Goal: Information Seeking & Learning: Learn about a topic

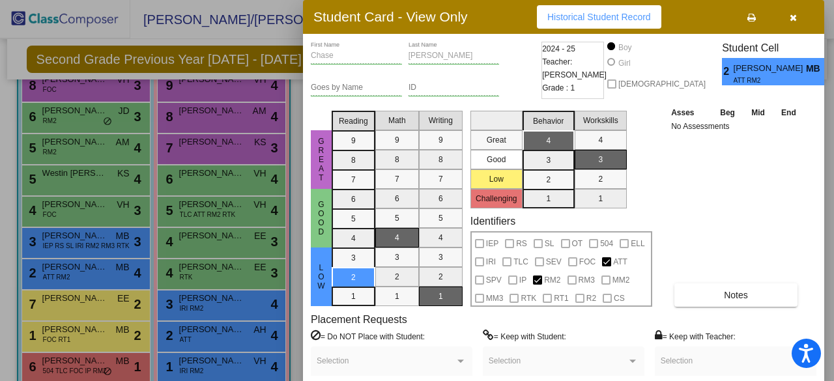
click at [207, 201] on div at bounding box center [417, 190] width 834 height 381
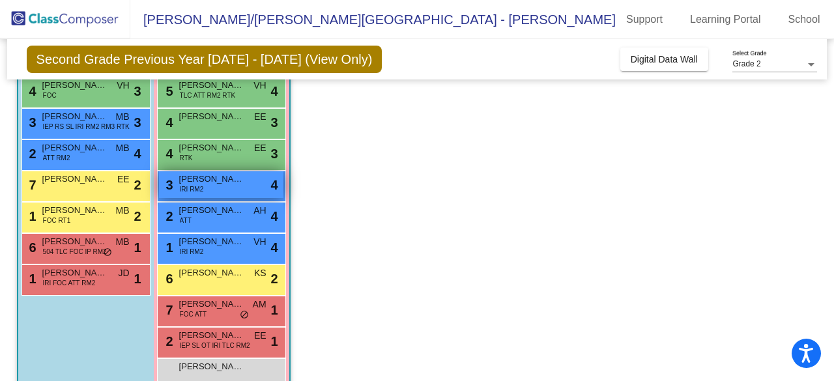
scroll to position [258, 0]
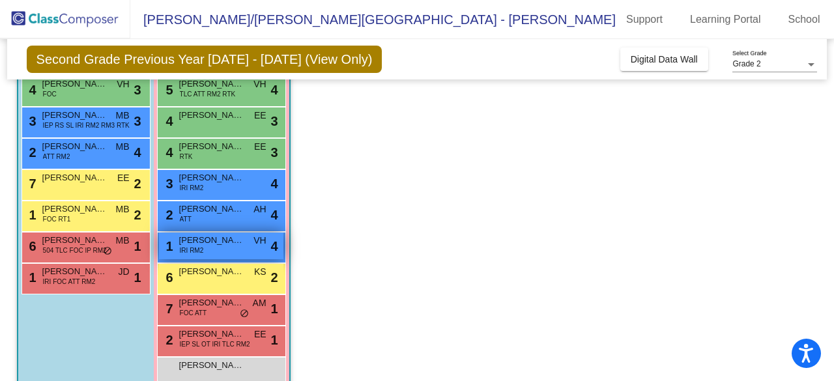
click at [225, 253] on div "1 [PERSON_NAME] IRI RM2 VH lock do_not_disturb_alt 4" at bounding box center [221, 246] width 124 height 27
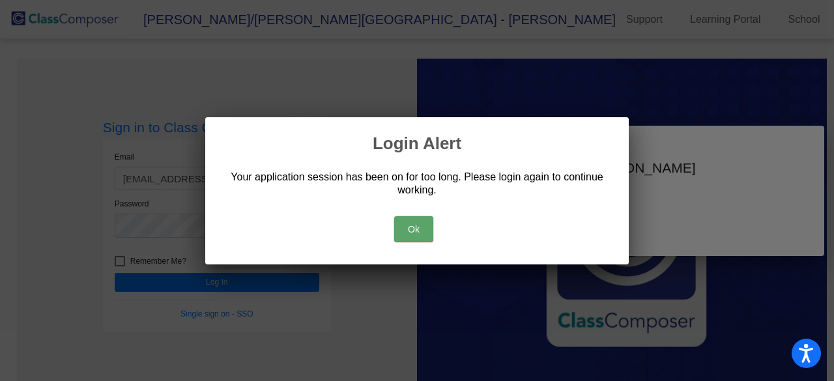
click at [420, 235] on button "Ok" at bounding box center [413, 229] width 39 height 26
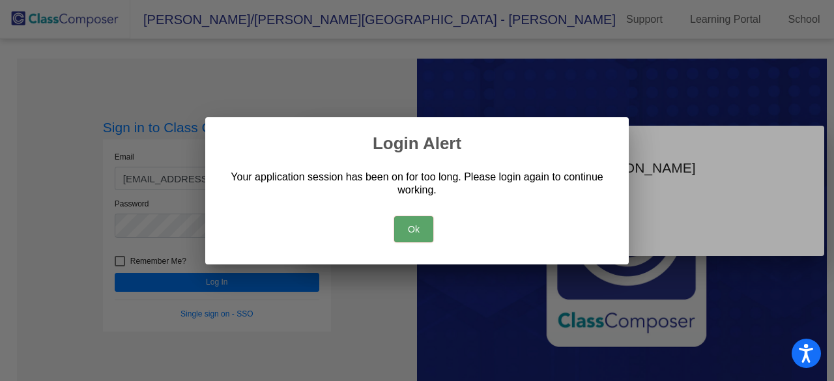
click at [421, 223] on button "Ok" at bounding box center [413, 229] width 39 height 26
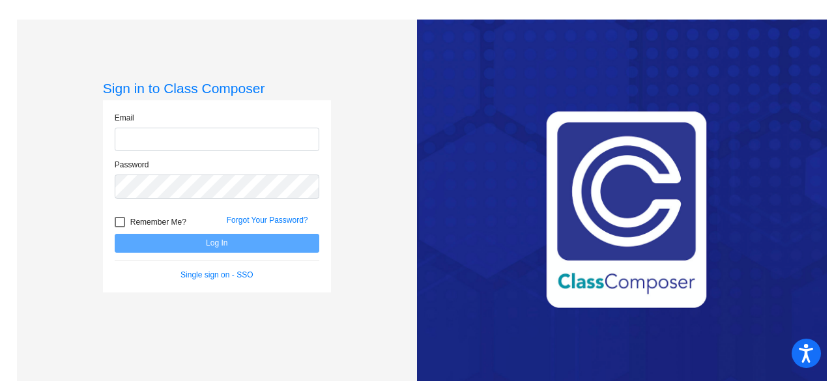
type input "[EMAIL_ADDRESS][DOMAIN_NAME]"
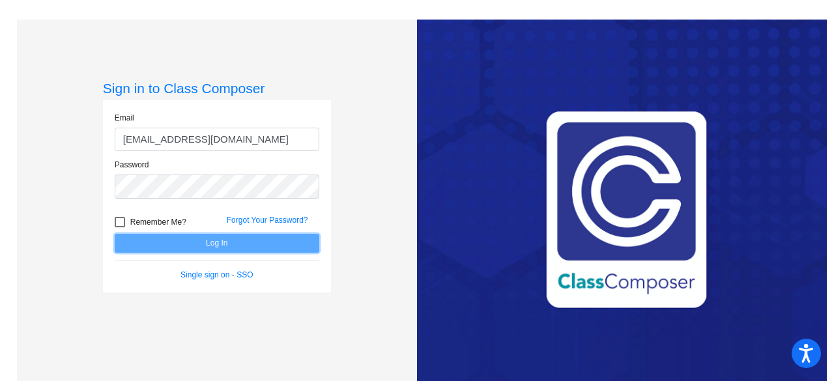
click at [234, 251] on button "Log In" at bounding box center [217, 243] width 205 height 19
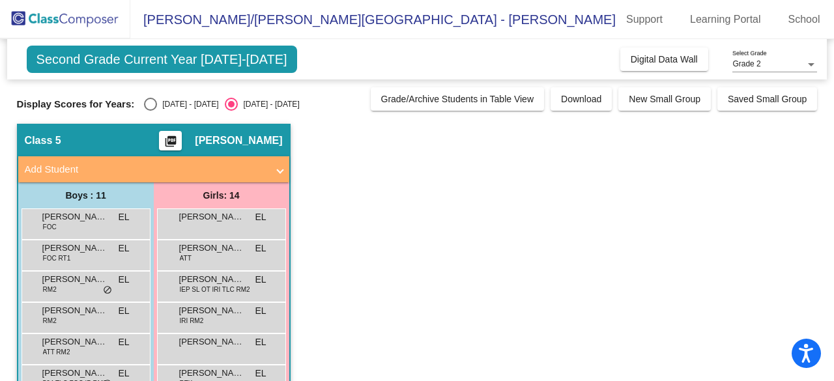
click at [164, 102] on div "[DATE] - [DATE]" at bounding box center [187, 104] width 61 height 12
click at [150, 111] on input "[DATE] - [DATE]" at bounding box center [150, 111] width 1 height 1
radio input "true"
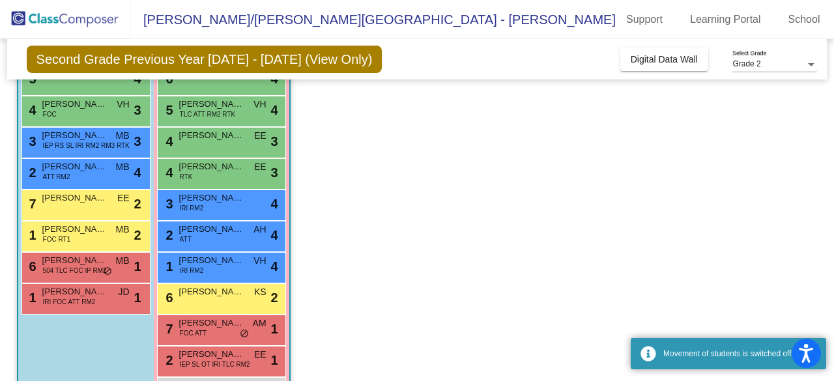
scroll to position [259, 0]
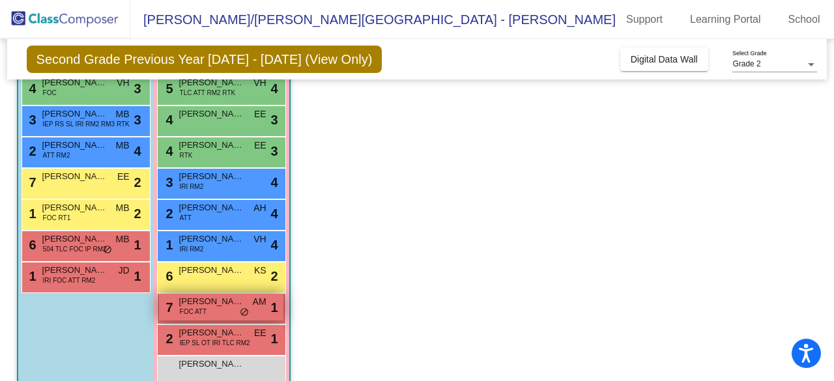
click at [218, 317] on div "7 Magnolia Brockway FOC ATT AM lock do_not_disturb_alt 1" at bounding box center [221, 307] width 124 height 27
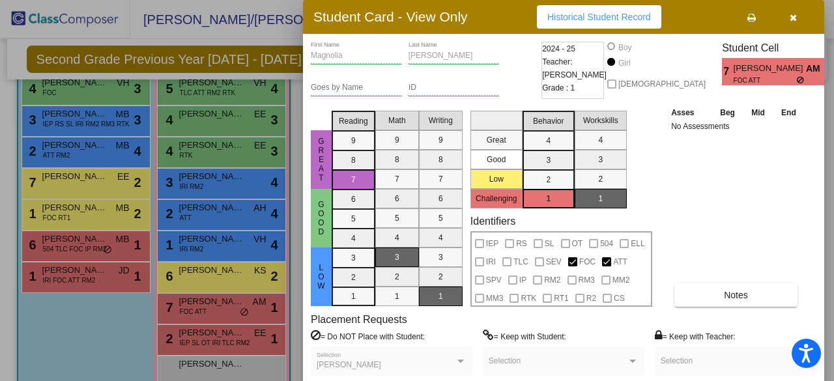
click at [608, 19] on span "Historical Student Record" at bounding box center [599, 17] width 104 height 10
click at [403, 266] on mat-selection-list "Math 9 8 7 6 5 4 3 2 1" at bounding box center [397, 206] width 44 height 201
